Goal: Task Accomplishment & Management: Manage account settings

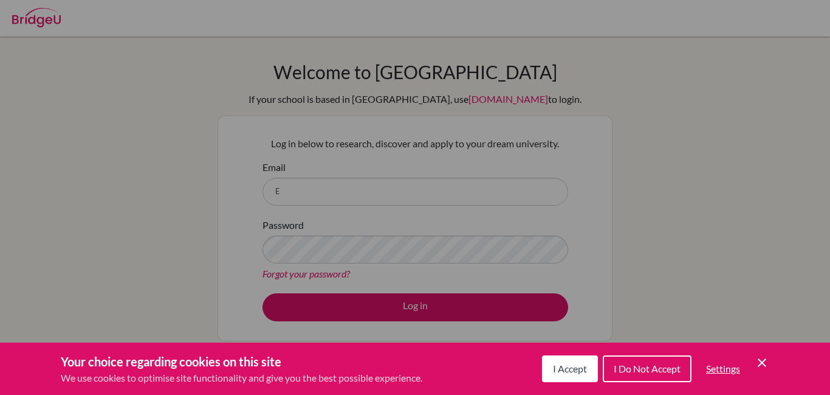
click at [767, 367] on icon "Cookie Control Close Icon" at bounding box center [762, 362] width 15 height 15
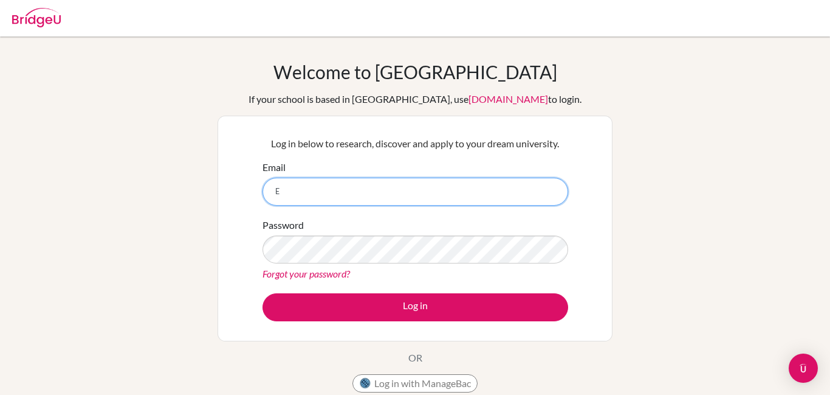
click at [305, 199] on input "E" at bounding box center [416, 192] width 306 height 28
click at [311, 190] on input "[DOMAIN_NAME]" at bounding box center [416, 192] width 306 height 28
paste input "@"
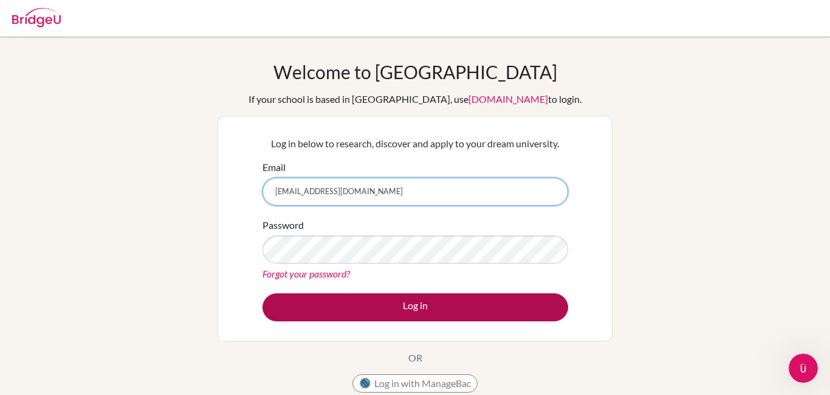
type input "[EMAIL_ADDRESS][DOMAIN_NAME]"
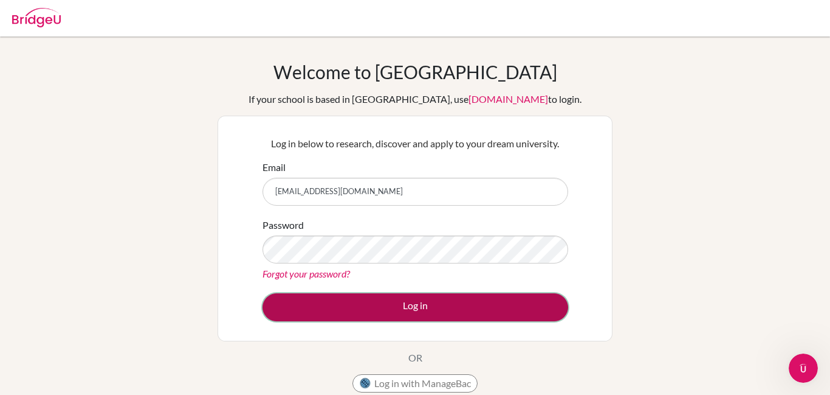
click at [357, 303] on button "Log in" at bounding box center [416, 307] width 306 height 28
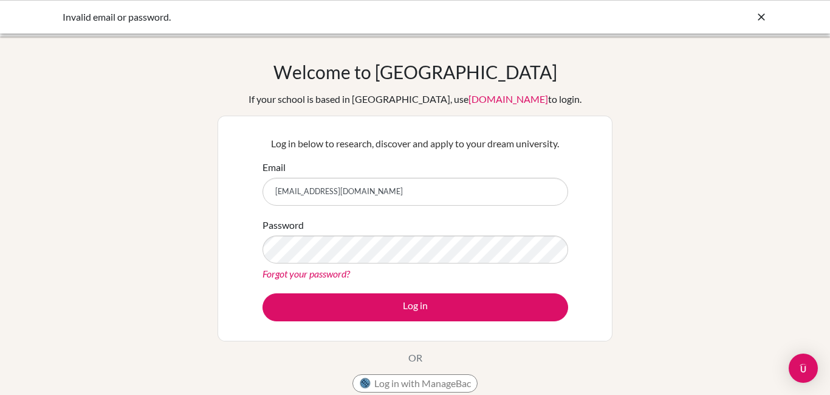
click at [302, 264] on div "Password Forgot your password?" at bounding box center [416, 249] width 306 height 63
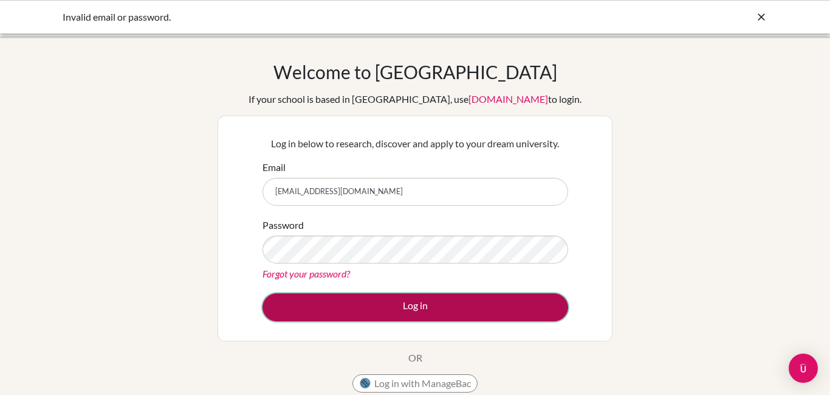
click at [363, 302] on button "Log in" at bounding box center [416, 307] width 306 height 28
